Goal: Task Accomplishment & Management: Use online tool/utility

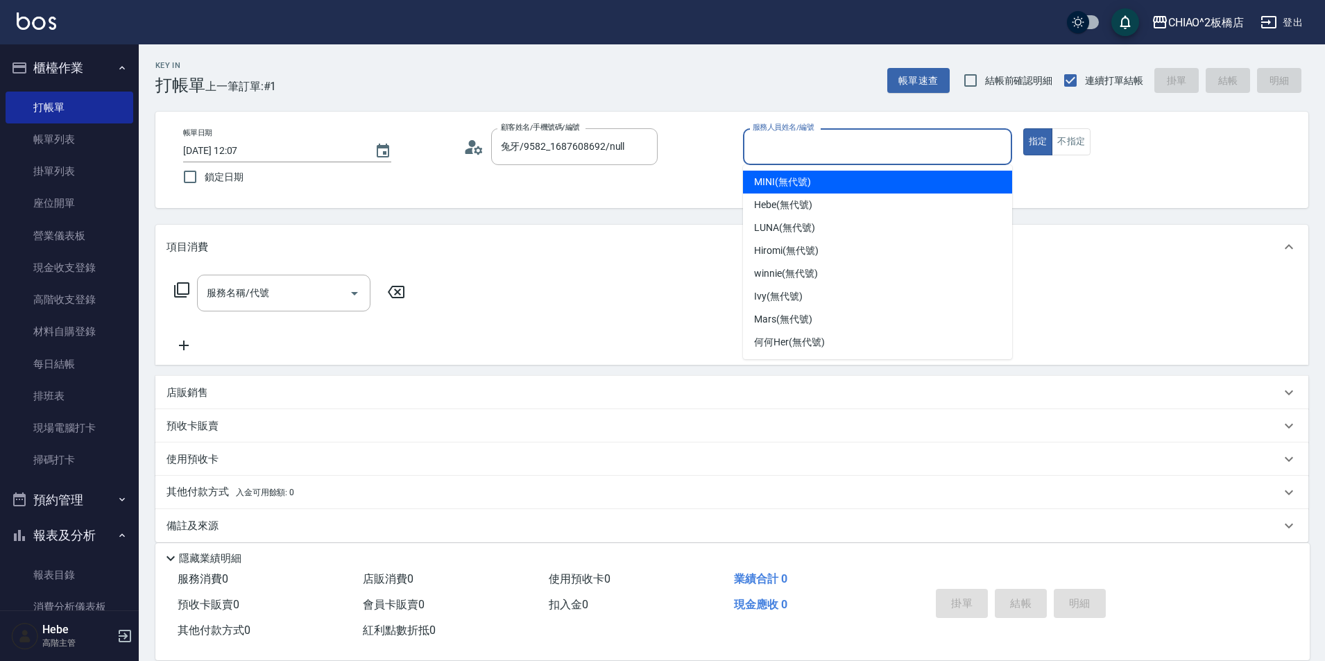
drag, startPoint x: 809, startPoint y: 148, endPoint x: 744, endPoint y: 165, distance: 66.6
click at [808, 147] on input "服務人員姓名/編號" at bounding box center [877, 147] width 257 height 24
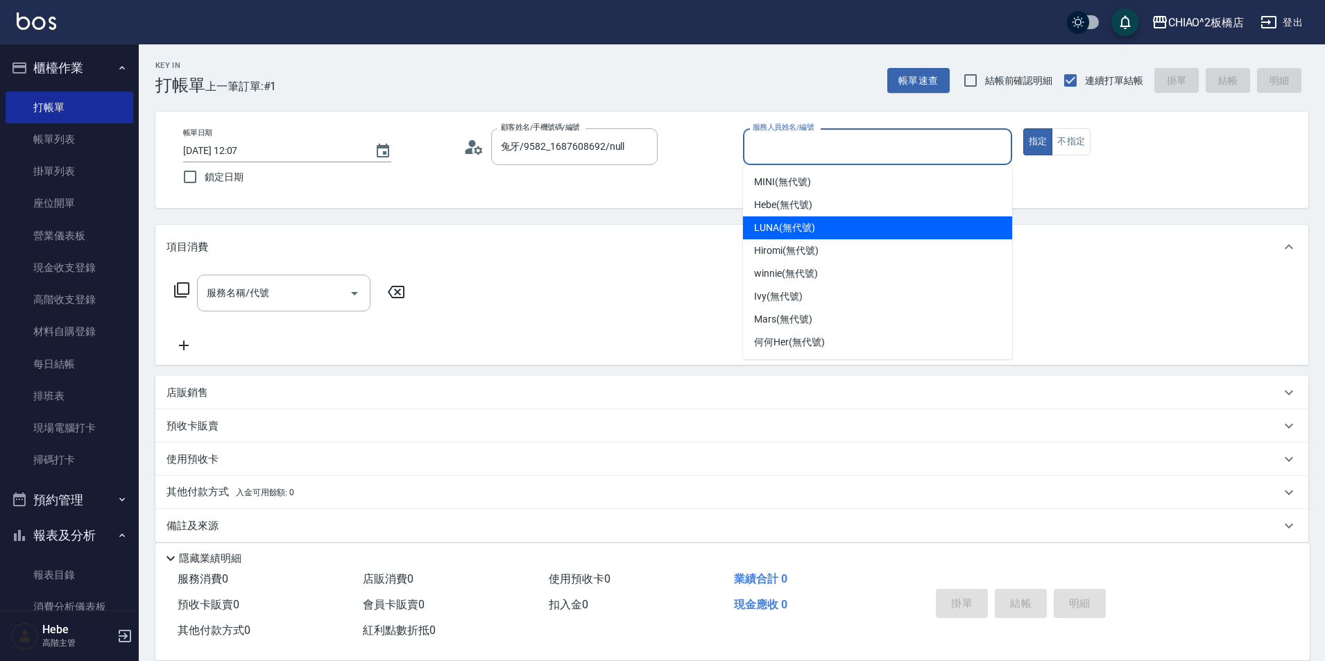
click at [792, 225] on span "LUNA (無代號)" at bounding box center [784, 228] width 61 height 15
type input "LUNA(無代號)"
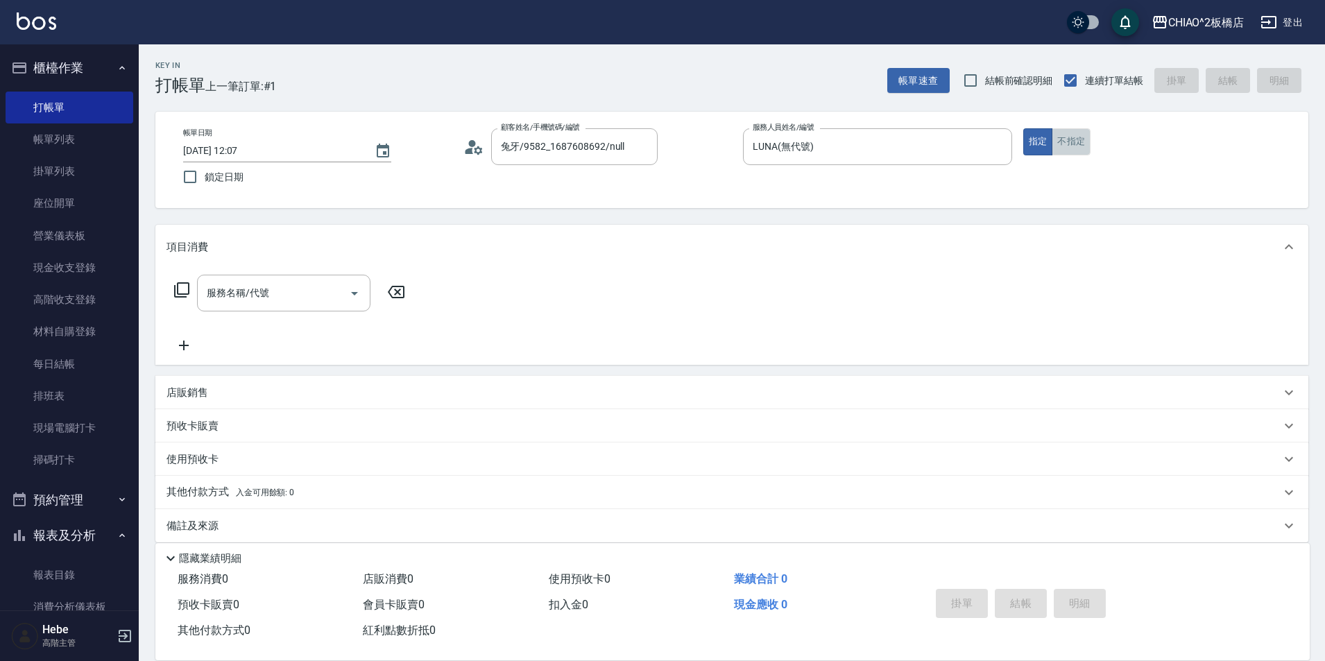
drag, startPoint x: 1065, startPoint y: 146, endPoint x: 1017, endPoint y: 151, distance: 48.1
click at [1065, 141] on button "不指定" at bounding box center [1070, 141] width 39 height 27
click at [321, 293] on input "服務名稱/代號" at bounding box center [273, 293] width 140 height 24
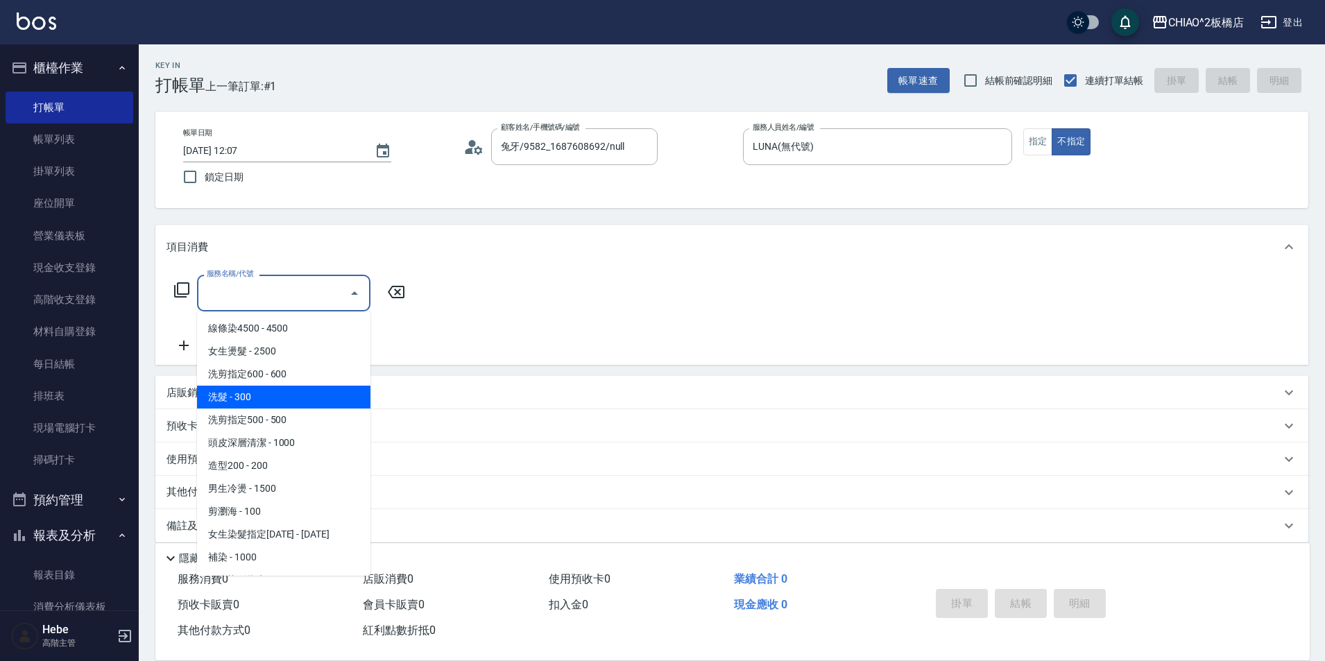
click at [313, 400] on span "洗髮 - 300" at bounding box center [283, 397] width 173 height 23
type input "洗髮(96679)"
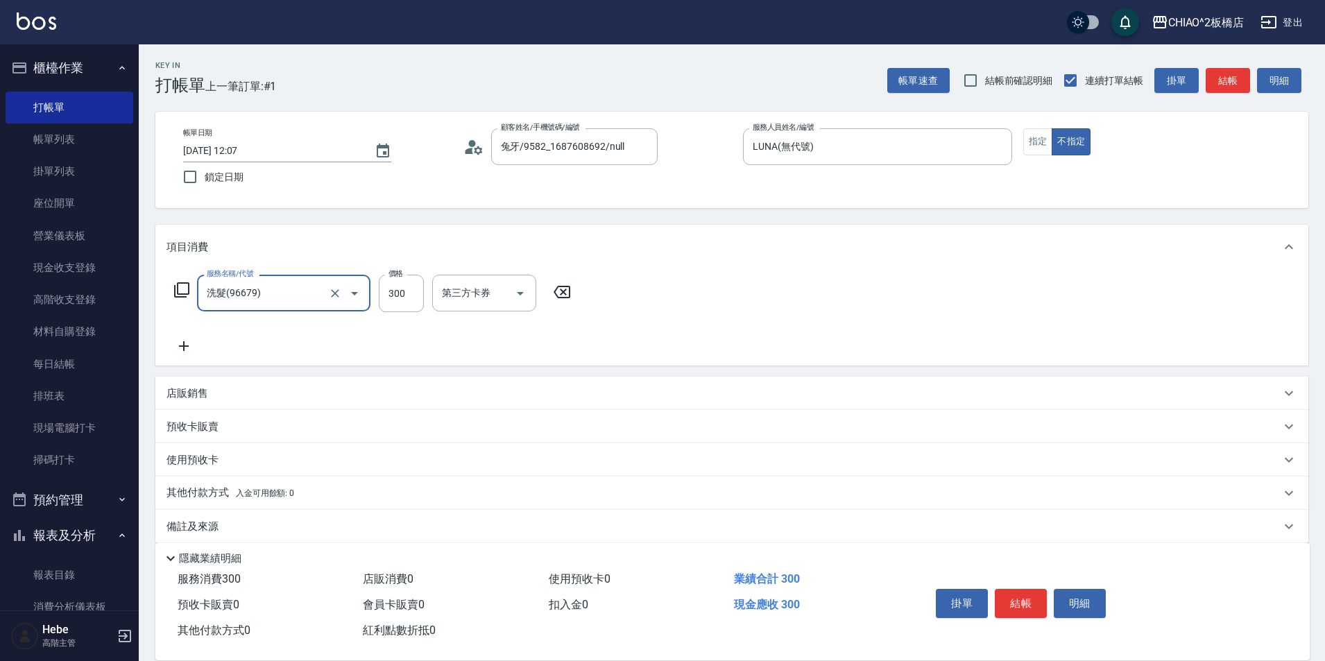
click at [187, 344] on icon at bounding box center [183, 346] width 35 height 17
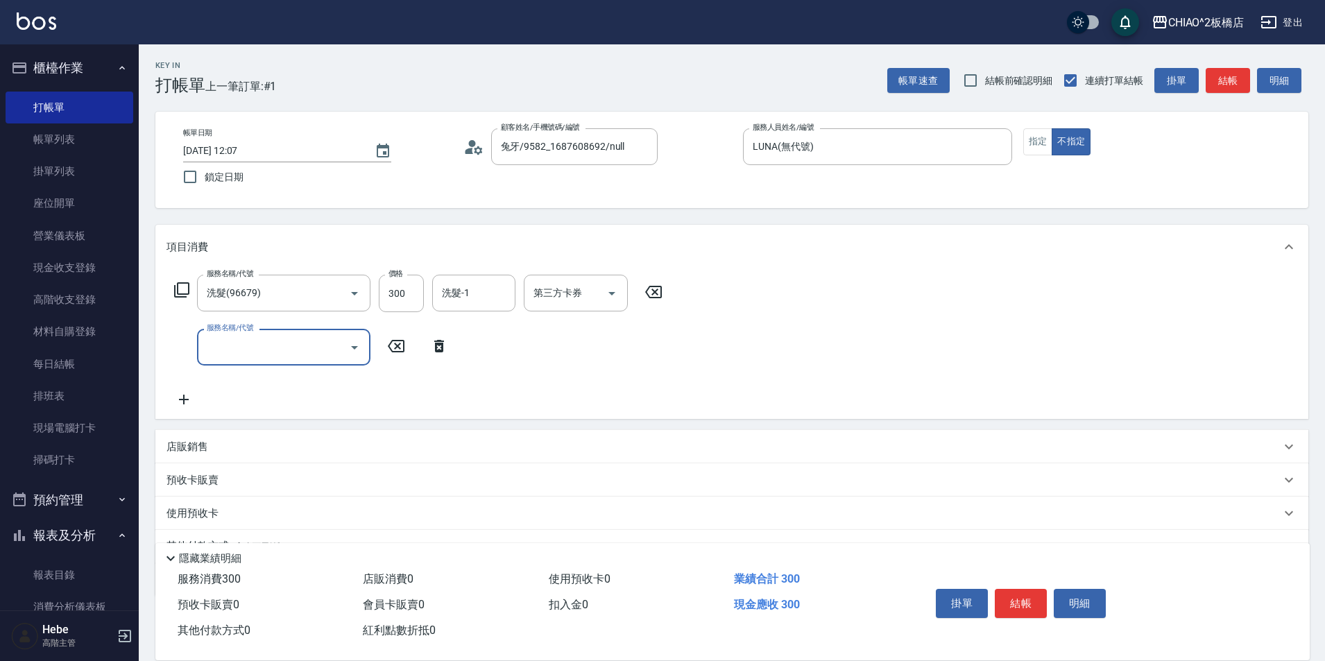
click at [218, 333] on label "服務名稱/代號" at bounding box center [230, 328] width 46 height 10
click at [218, 351] on input "服務名稱/代號" at bounding box center [273, 347] width 140 height 24
click at [224, 348] on input "服務名稱/代號" at bounding box center [273, 347] width 140 height 24
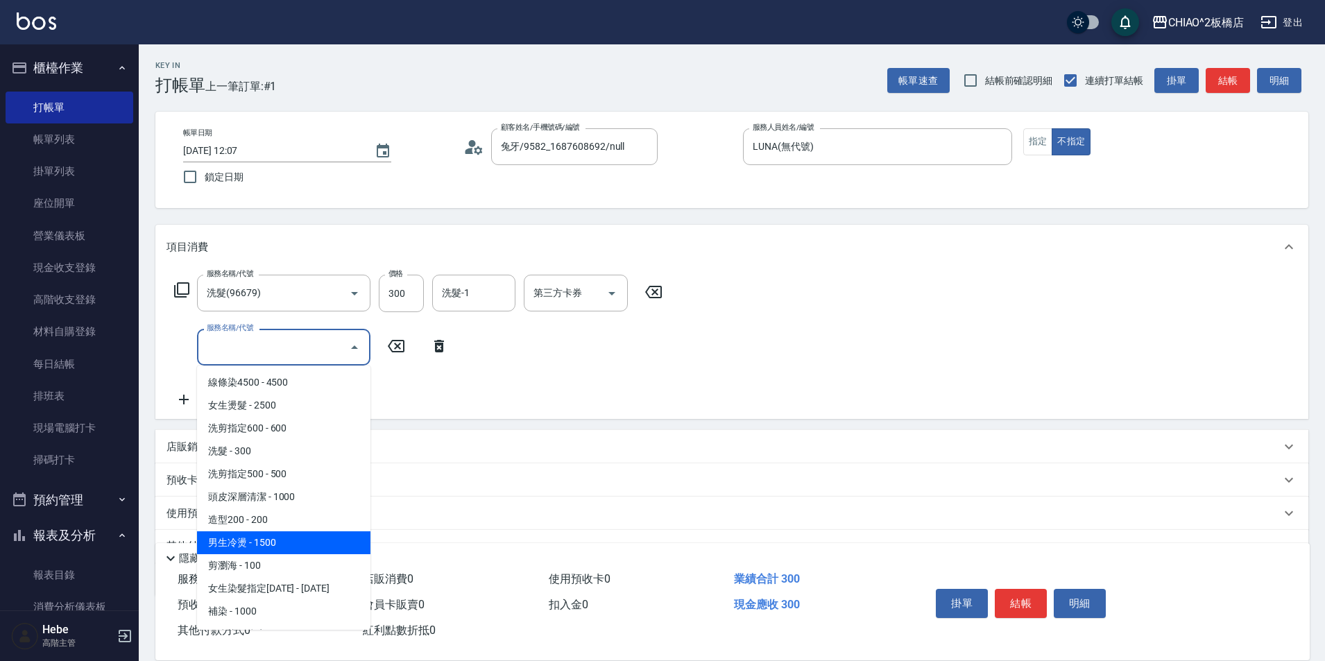
drag, startPoint x: 264, startPoint y: 533, endPoint x: 271, endPoint y: 506, distance: 27.3
click at [266, 533] on span "男生冷燙 - 1500" at bounding box center [283, 542] width 173 height 23
type input "男生冷燙(96688)"
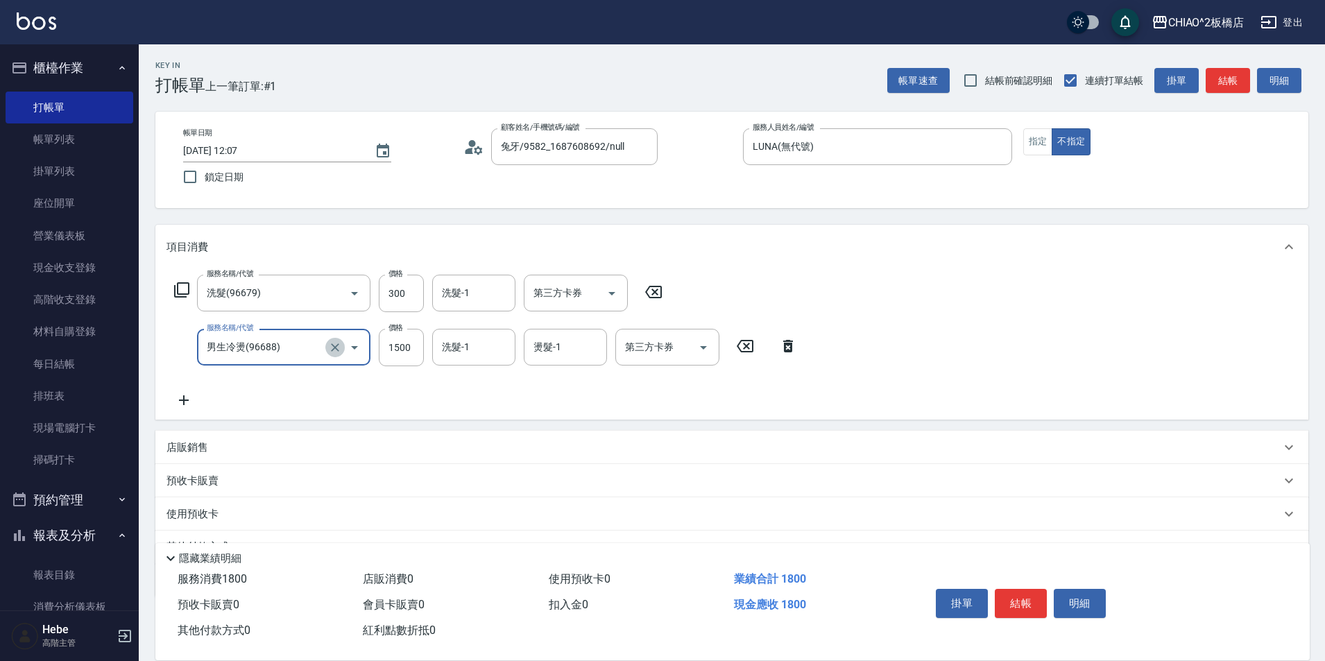
click at [339, 351] on icon "Clear" at bounding box center [335, 348] width 14 height 14
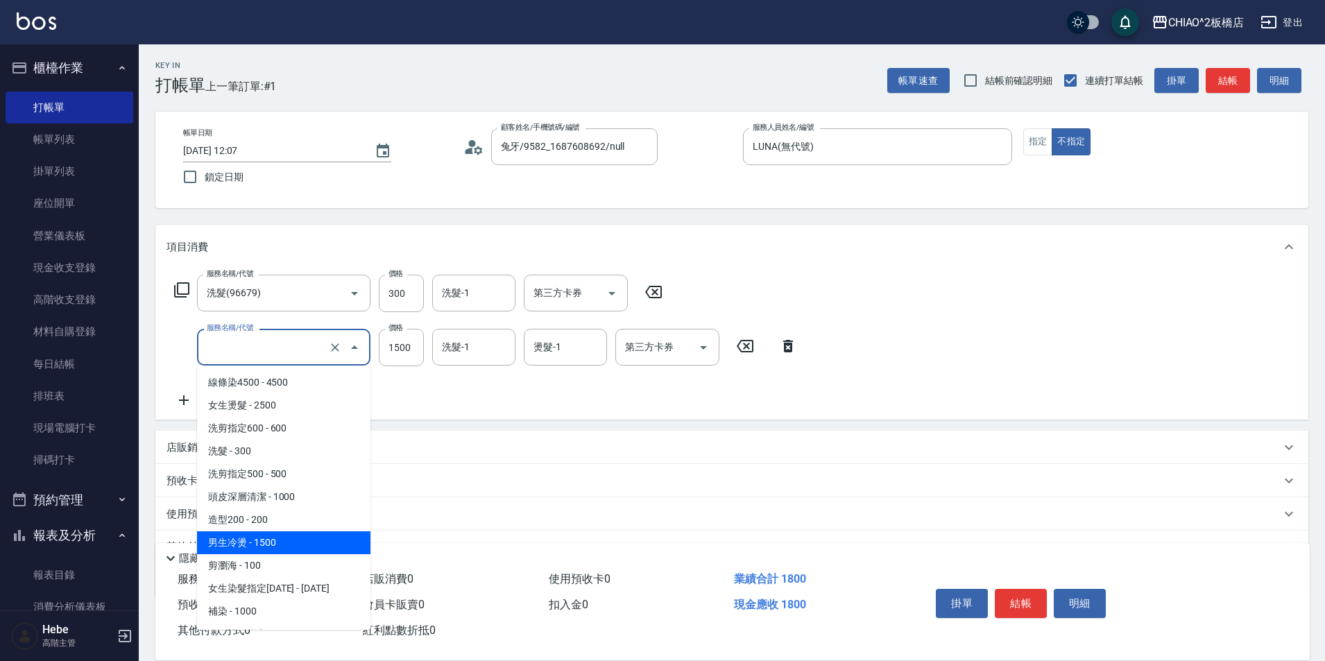
drag, startPoint x: 306, startPoint y: 350, endPoint x: 290, endPoint y: 416, distance: 67.8
click at [306, 351] on input "服務名稱/代號" at bounding box center [264, 347] width 122 height 24
drag, startPoint x: 292, startPoint y: 572, endPoint x: 652, endPoint y: 565, distance: 360.0
click at [293, 572] on span "剪瀏海 - 100" at bounding box center [283, 565] width 173 height 23
type input "剪瀏海(96690)"
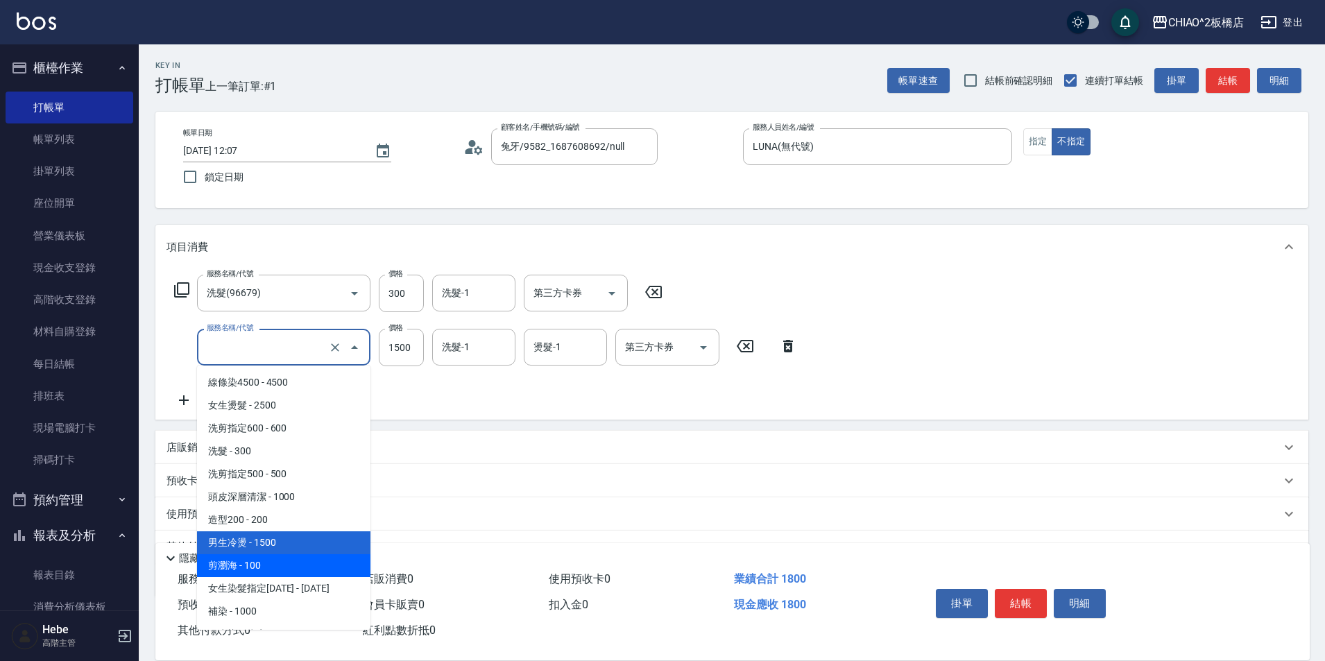
type input "100"
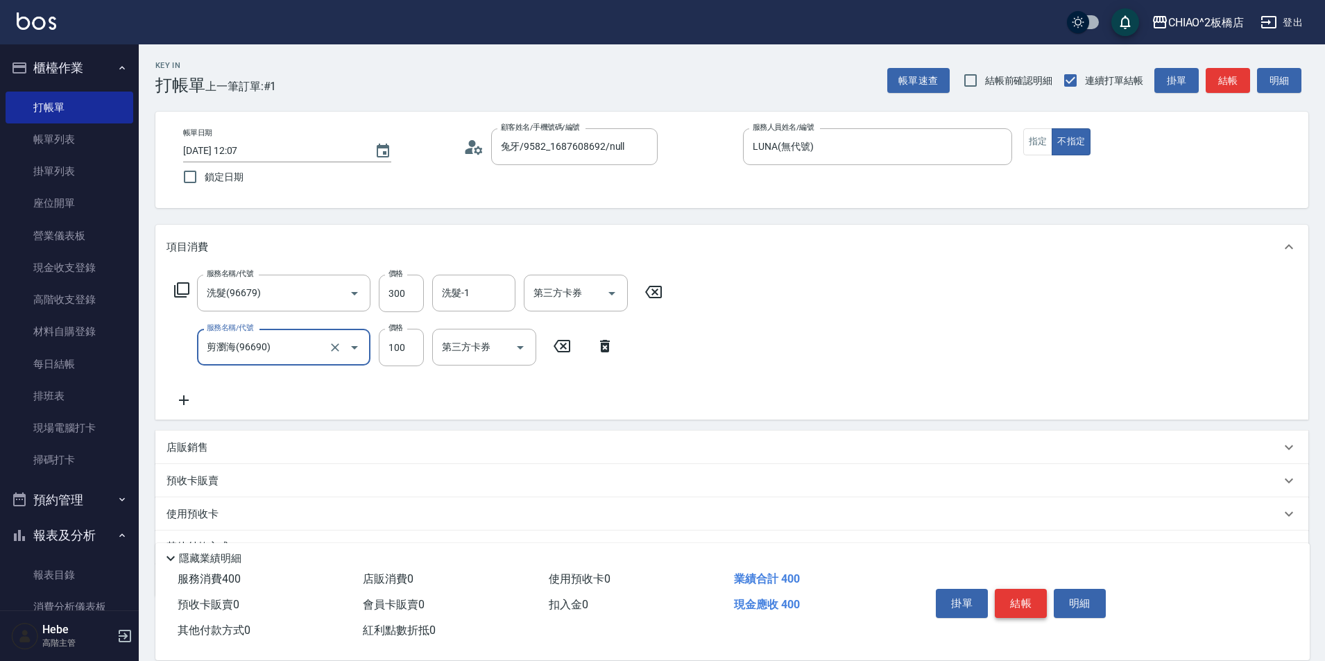
click at [1020, 599] on button "結帳" at bounding box center [1021, 603] width 52 height 29
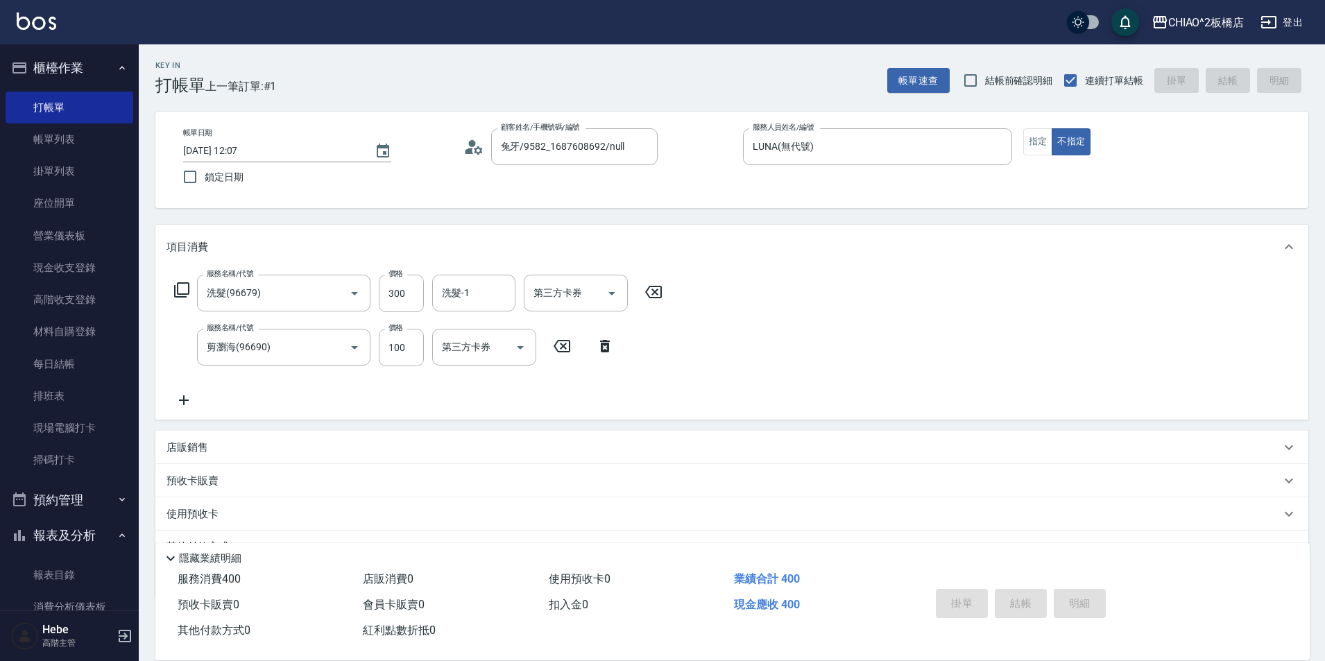
type input "[DATE] 12:46"
